Goal: Transaction & Acquisition: Purchase product/service

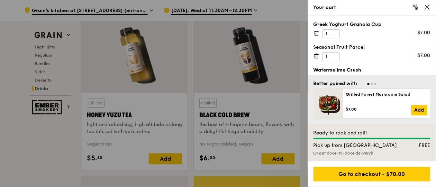
scroll to position [2613, 0]
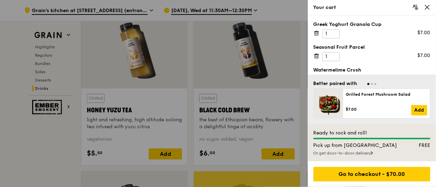
click at [378, 50] on div "Seasonal Fruit Parcel" at bounding box center [371, 47] width 117 height 7
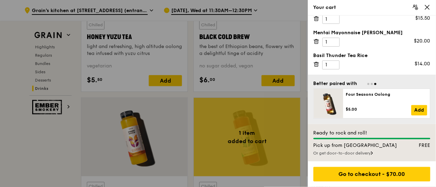
scroll to position [2715, 0]
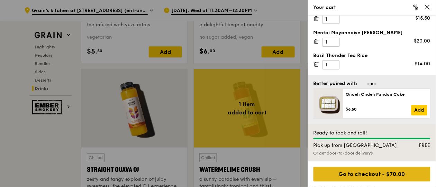
click at [377, 173] on div "Go to checkout - $70.00" at bounding box center [371, 174] width 117 height 15
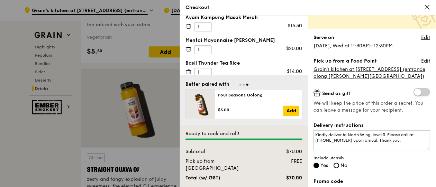
scroll to position [51, 0]
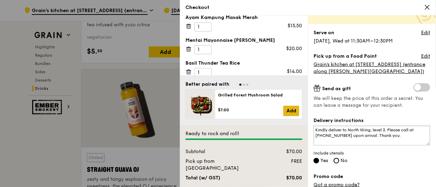
drag, startPoint x: 394, startPoint y: 135, endPoint x: 287, endPoint y: 122, distance: 108.0
click at [287, 122] on div "Greek Yoghurt Granola Cup 1 $7.00 Seasonal Fruit Parcel 1 $7.00 Watermelime Cru…" at bounding box center [308, 102] width 256 height 172
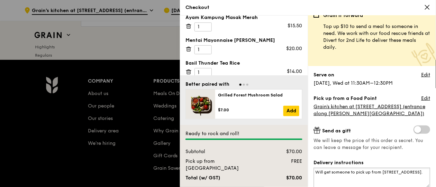
scroll to position [2913, 0]
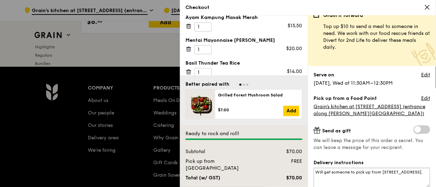
type textarea "Will get someone to pick up from [STREET_ADDRESS]."
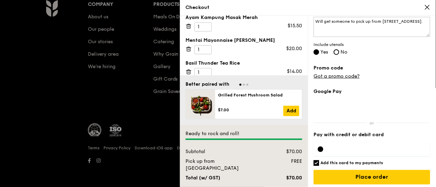
scroll to position [163, 0]
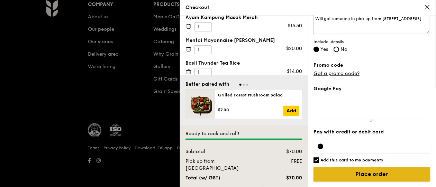
click at [369, 175] on input "Place order" at bounding box center [372, 174] width 117 height 15
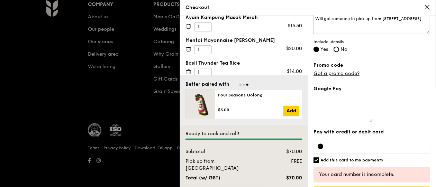
click at [321, 147] on div at bounding box center [321, 147] width 6 height 6
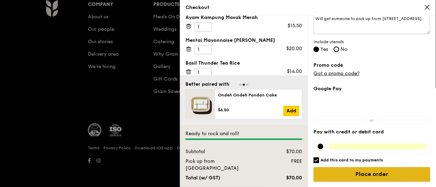
click at [368, 175] on input "Place order" at bounding box center [372, 174] width 117 height 15
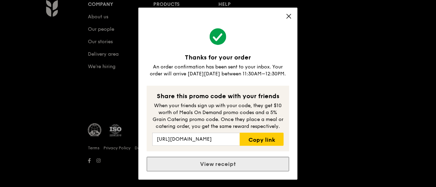
click at [224, 163] on link "View receipt" at bounding box center [218, 164] width 142 height 15
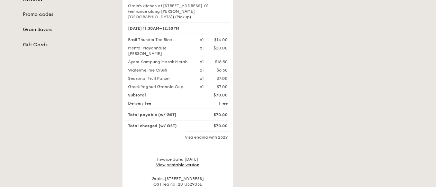
scroll to position [205, 0]
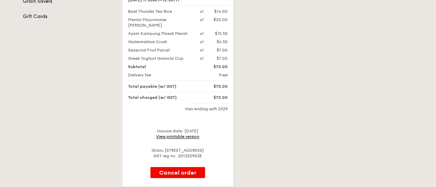
click at [179, 135] on link "View printable version" at bounding box center [177, 137] width 43 height 5
